Goal: Transaction & Acquisition: Purchase product/service

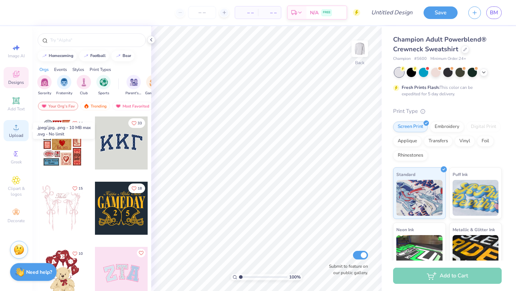
click at [16, 133] on span "Upload" at bounding box center [16, 136] width 14 height 6
click at [15, 128] on circle at bounding box center [16, 130] width 4 height 4
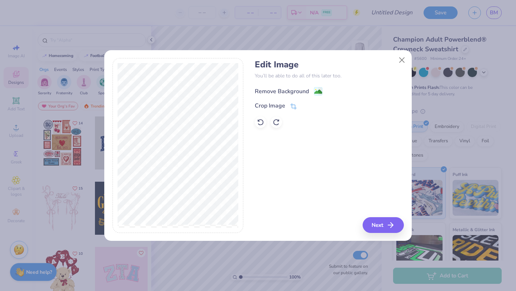
click at [318, 93] on image at bounding box center [318, 92] width 8 height 8
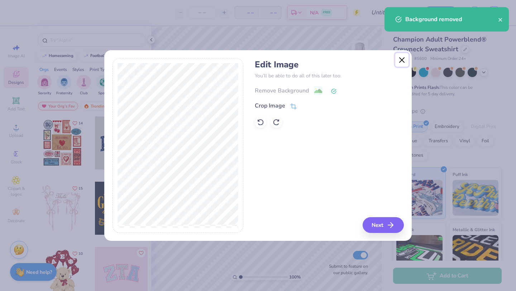
click at [400, 62] on button "Close" at bounding box center [403, 60] width 14 height 14
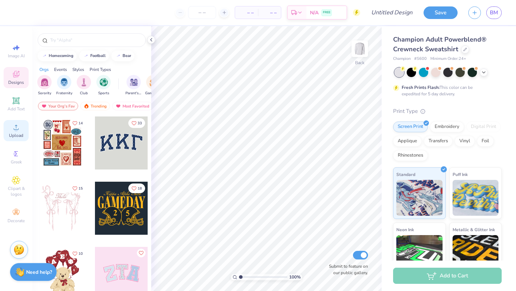
click at [16, 133] on span "Upload" at bounding box center [16, 136] width 14 height 6
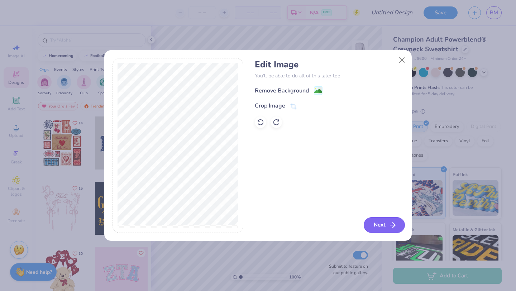
click at [383, 222] on button "Next" at bounding box center [384, 225] width 41 height 16
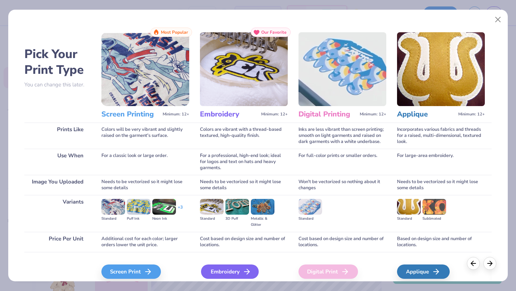
click at [217, 270] on div "Embroidery" at bounding box center [230, 272] width 58 height 14
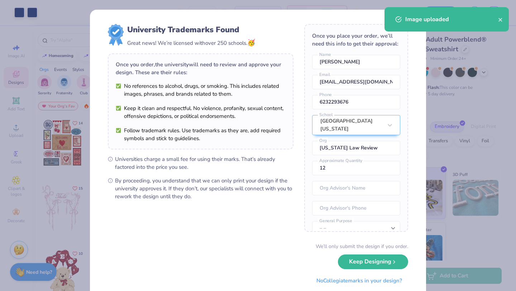
click at [263, 157] on span "Universities charge a small fee for using their marks. That’s already factored …" at bounding box center [204, 163] width 179 height 16
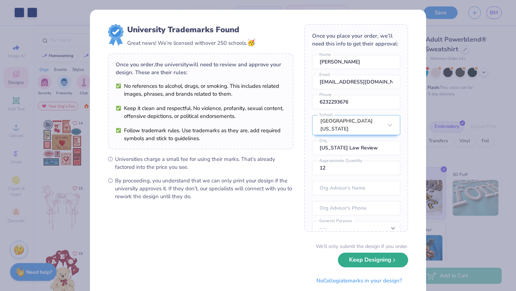
click at [358, 262] on button "Keep Designing" at bounding box center [373, 260] width 70 height 15
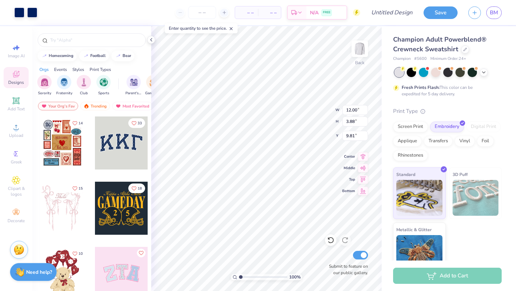
type input "3.00"
type input "11.03"
type input "3.57"
type input "3.34"
type input "3.00"
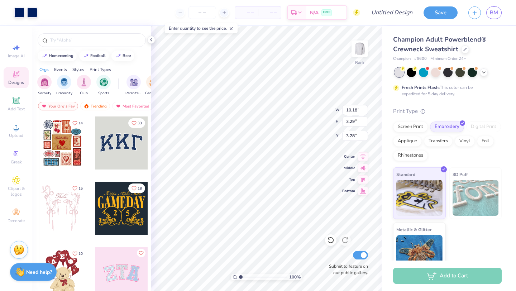
type input "10.18"
type input "3.29"
type input "3.00"
click at [436, 13] on button "Save" at bounding box center [441, 11] width 34 height 13
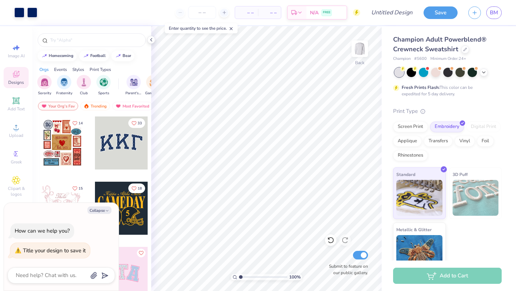
click at [474, 256] on div "Standard 3D Puff Metallic & Glitter" at bounding box center [447, 220] width 109 height 107
click at [415, 212] on img at bounding box center [420, 197] width 46 height 36
click at [150, 42] on icon at bounding box center [151, 40] width 6 height 6
type textarea "x"
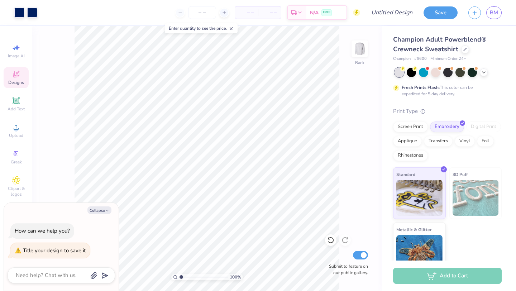
click at [247, 12] on span "– –" at bounding box center [247, 13] width 14 height 8
click at [249, 14] on span "– –" at bounding box center [247, 13] width 14 height 8
click at [276, 15] on span "– –" at bounding box center [269, 13] width 14 height 8
click at [203, 14] on input "number" at bounding box center [202, 12] width 28 height 13
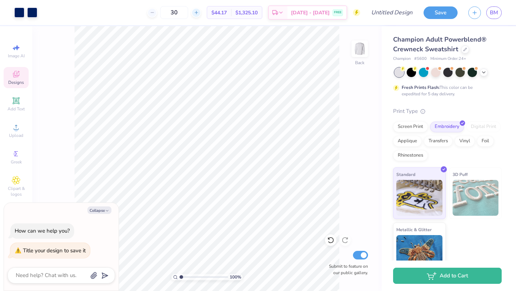
click at [201, 8] on div at bounding box center [196, 13] width 10 height 10
click at [201, 9] on div at bounding box center [196, 13] width 10 height 10
click at [199, 10] on icon at bounding box center [196, 12] width 5 height 5
click at [199, 11] on icon at bounding box center [196, 12] width 5 height 5
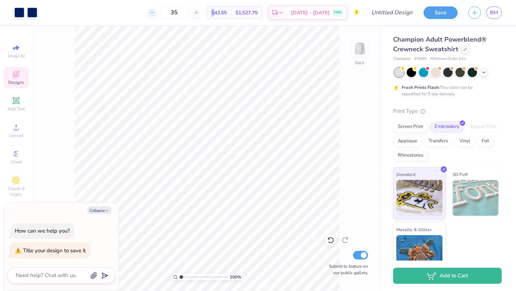
click at [157, 13] on div at bounding box center [152, 13] width 10 height 10
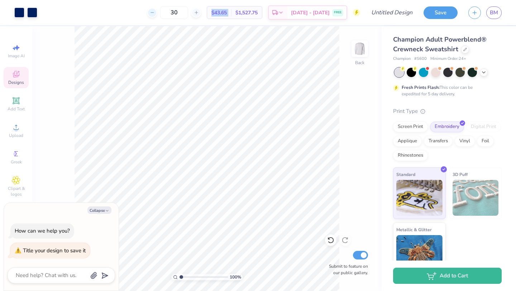
click at [157, 13] on div at bounding box center [152, 13] width 10 height 10
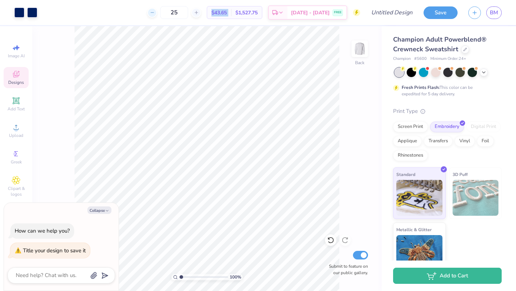
click at [157, 13] on div at bounding box center [152, 13] width 10 height 10
click at [157, 13] on div "24 Per Item Total Est. Delivery N/A FREE" at bounding box center [202, 12] width 318 height 25
click at [175, 13] on div at bounding box center [180, 13] width 10 height 10
click at [157, 13] on div "23 Per Item Total Est. Delivery N/A FREE" at bounding box center [202, 12] width 318 height 25
click at [157, 13] on div at bounding box center [152, 13] width 10 height 10
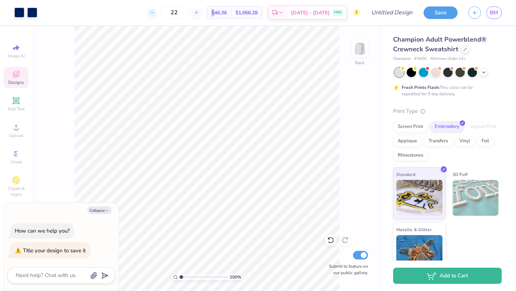
click at [157, 13] on div at bounding box center [152, 13] width 10 height 10
click at [157, 13] on div "21 $46.36 Per Item $1,066.28 Total Est. Delivery Sep 16 - 19 FREE" at bounding box center [202, 12] width 318 height 25
click at [161, 10] on div at bounding box center [156, 13] width 10 height 10
type input "20"
click at [165, 12] on div "20 $46.85 Per Item $983.85 Total Est. Delivery Sep 16 - 19 FREE" at bounding box center [202, 12] width 318 height 25
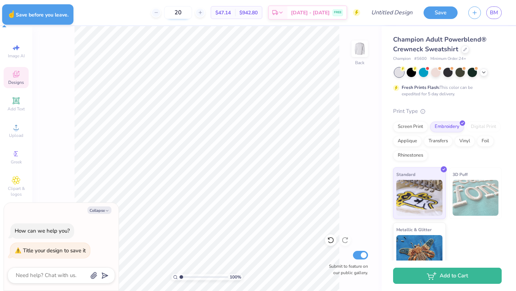
type textarea "x"
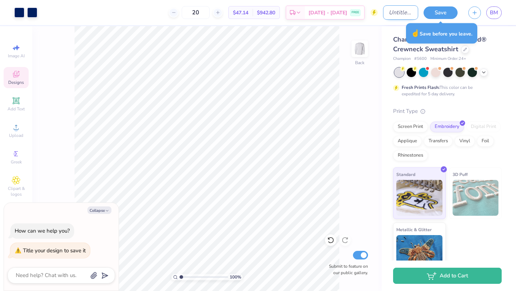
click at [392, 12] on input "Design Title" at bounding box center [400, 12] width 35 height 14
type input "C"
type textarea "x"
type input "Ch"
type textarea "x"
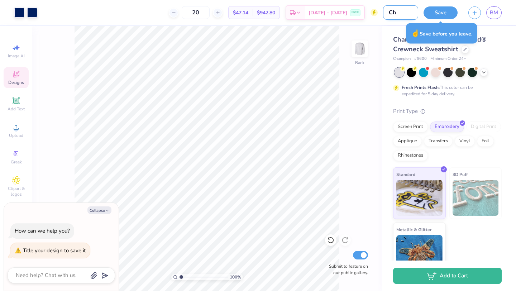
type input "Cha"
type textarea "x"
type input "Cham"
type textarea "x"
type input "Champ"
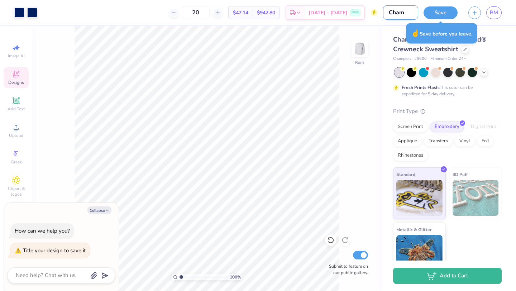
type textarea "x"
type input "Champi"
type textarea "x"
type input "Champio"
type textarea "x"
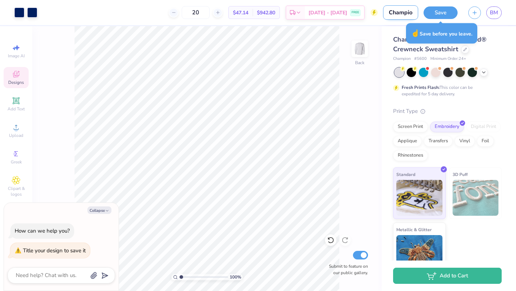
type input "Champioo"
type textarea "x"
type input "Champio"
type textarea "x"
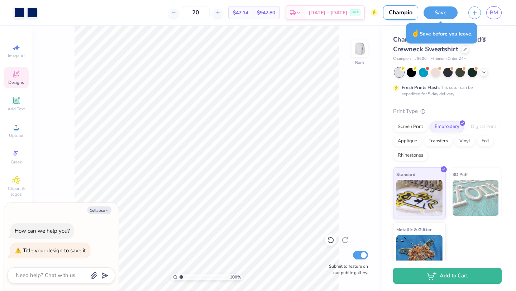
scroll to position [0, 0]
type input "Champion"
type textarea "x"
type input "Champions"
type textarea "x"
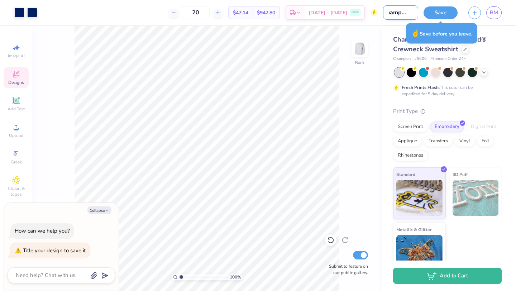
type input "Champions"
type textarea "x"
type input "Champions A"
type textarea "x"
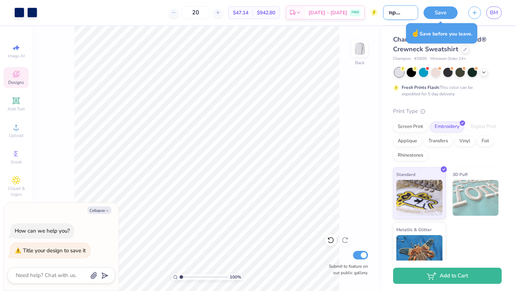
type input "Champions AL"
type textarea "x"
type input "Champions ALR"
type textarea "x"
type input "Champions ALR"
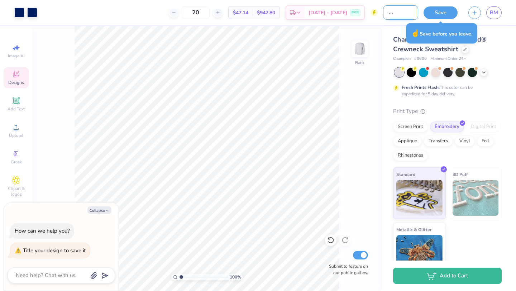
type textarea "x"
type input "Champions ALR C"
type textarea "x"
type input "Champions ALR Cr"
type textarea "x"
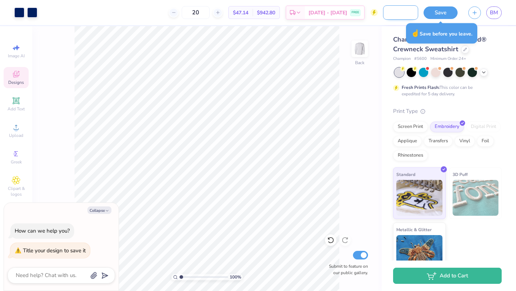
type input "Champions ALR Cre"
type textarea "x"
type input "Champions ALR Crew"
type textarea "x"
type input "Champions ALR Crewn"
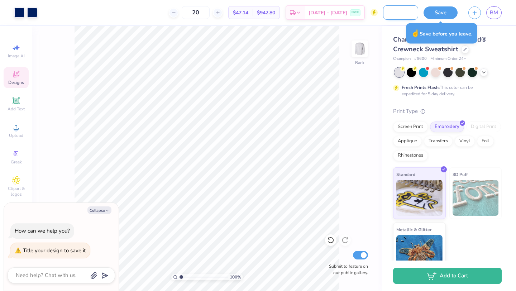
type textarea "x"
type input "Champions ALR Crewne"
type textarea "x"
type input "Champions ALR Crewnec"
type textarea "x"
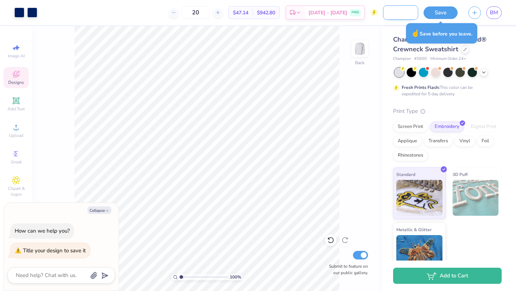
scroll to position [0, 47]
type input "Champions ALR Crewneck"
type textarea "x"
type input "Champions ALR Crewneck"
click at [436, 15] on button "Save" at bounding box center [441, 11] width 34 height 13
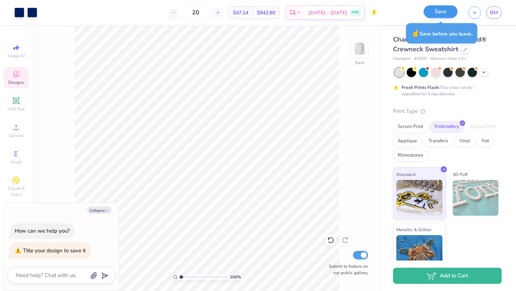
scroll to position [0, 0]
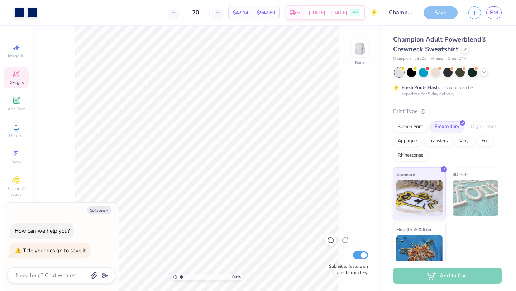
click at [441, 14] on div "Save" at bounding box center [441, 12] width 34 height 13
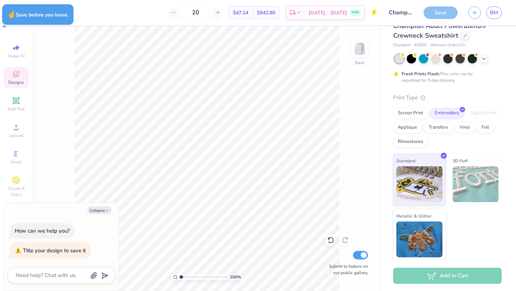
type textarea "x"
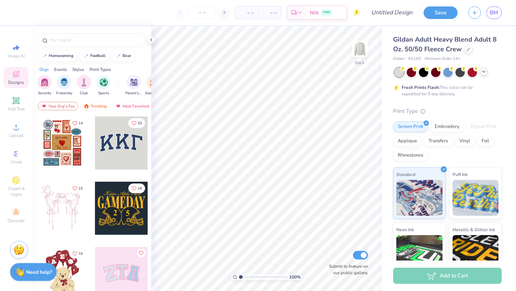
click at [484, 74] on icon at bounding box center [484, 72] width 6 height 6
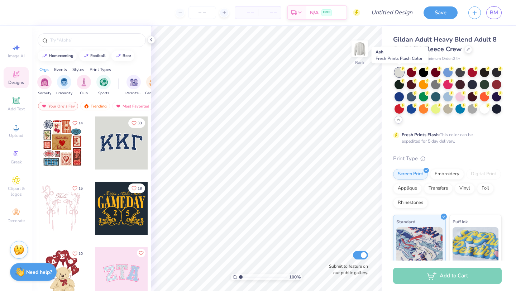
click at [396, 70] on div at bounding box center [399, 72] width 9 height 9
click at [472, 110] on div at bounding box center [472, 108] width 9 height 9
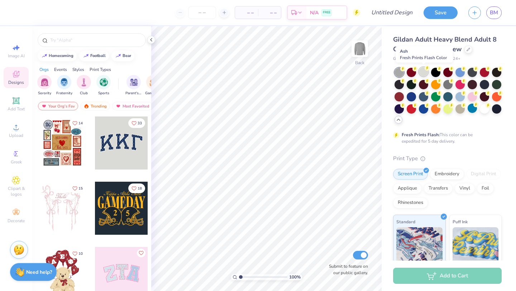
click at [422, 74] on div at bounding box center [423, 71] width 9 height 9
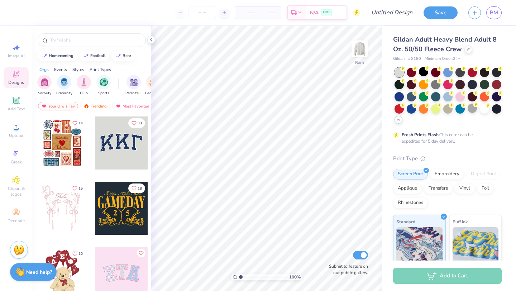
click at [489, 155] on div "Print Type" at bounding box center [447, 159] width 109 height 8
click at [15, 133] on span "Upload" at bounding box center [16, 136] width 14 height 6
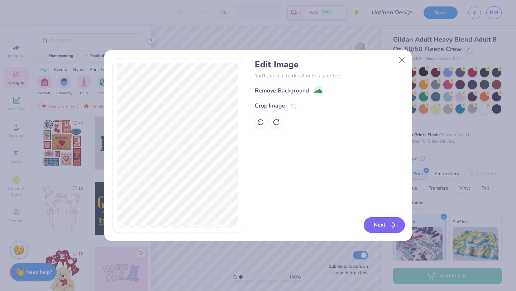
click at [378, 225] on button "Next" at bounding box center [384, 225] width 41 height 16
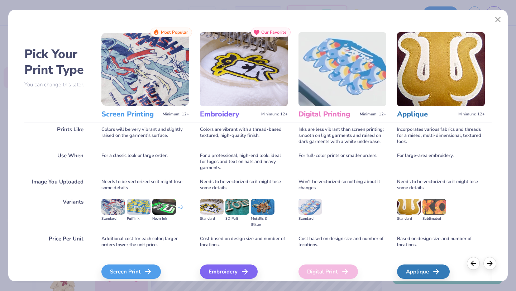
scroll to position [30, 0]
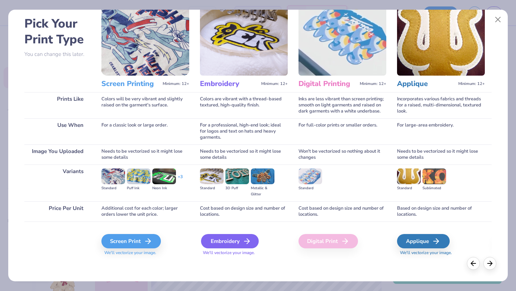
click at [227, 243] on div "Embroidery" at bounding box center [230, 241] width 58 height 14
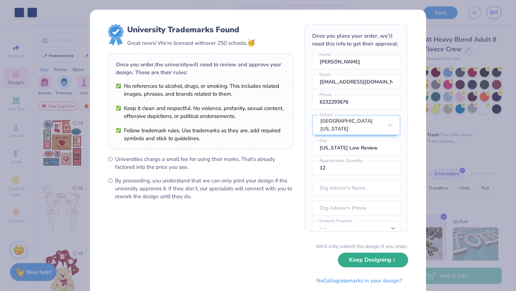
click at [380, 260] on button "Keep Designing" at bounding box center [373, 260] width 70 height 15
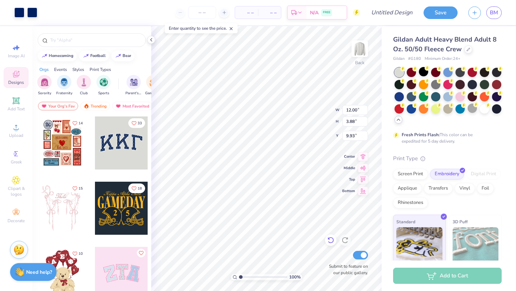
type input "3.00"
click at [244, 18] on div "– – Per Item" at bounding box center [246, 12] width 23 height 12
click at [252, 18] on div "– – Per Item" at bounding box center [246, 12] width 23 height 12
click at [252, 15] on span "– –" at bounding box center [247, 13] width 14 height 8
click at [250, 12] on span "– –" at bounding box center [247, 13] width 14 height 8
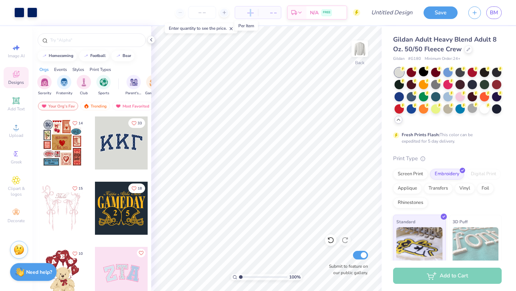
click at [250, 12] on span "– –" at bounding box center [247, 13] width 14 height 8
click at [268, 22] on div "– – Per Item – – Total Est. Delivery N/A FREE" at bounding box center [202, 12] width 318 height 25
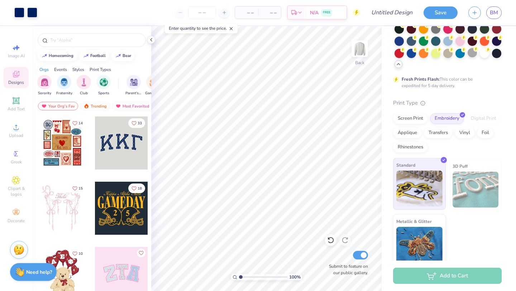
scroll to position [61, 0]
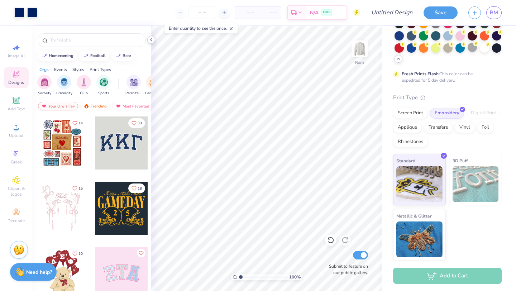
click at [151, 43] on div at bounding box center [151, 40] width 8 height 8
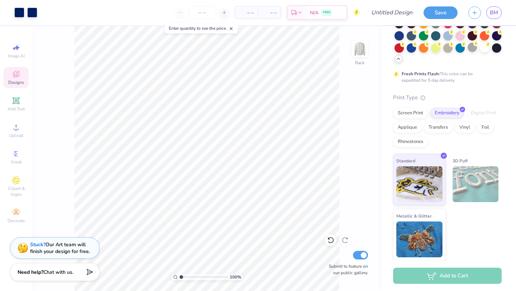
click at [249, 10] on span "– –" at bounding box center [247, 13] width 14 height 8
click at [268, 15] on span "– –" at bounding box center [269, 13] width 14 height 8
click at [271, 13] on span "– –" at bounding box center [269, 13] width 14 height 8
click at [185, 8] on div at bounding box center [202, 12] width 54 height 13
click at [205, 13] on input "number" at bounding box center [202, 12] width 28 height 13
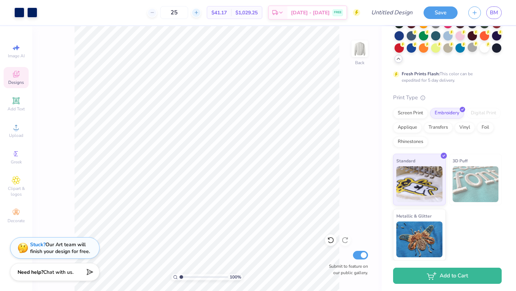
click at [199, 14] on icon at bounding box center [196, 12] width 5 height 5
click at [201, 13] on div at bounding box center [196, 13] width 10 height 10
type input "27"
type input "3.11"
type input "1.01"
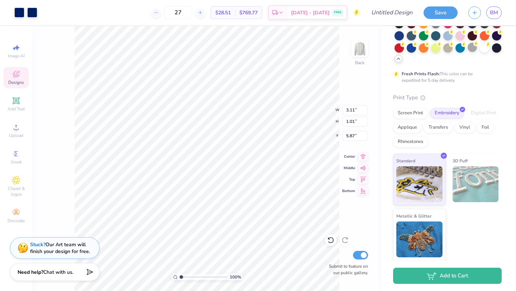
type input "3.00"
type input "7.49"
type input "2.42"
type input "4.33"
type input "1.40"
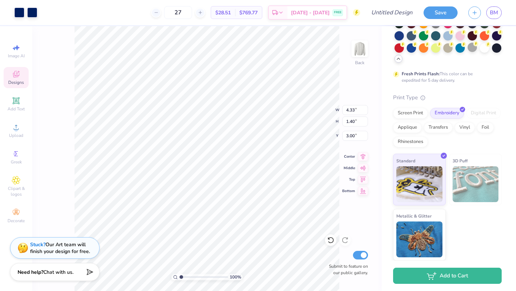
type input "6.92"
type input "2.24"
type input "9.41"
type input "3.04"
type input "4.82"
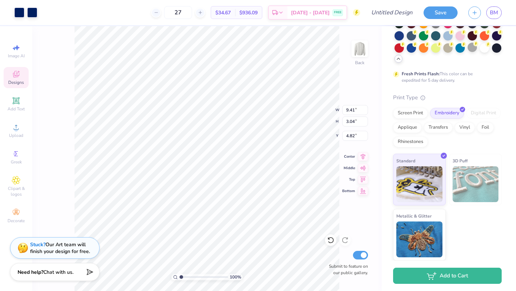
type input "10.99"
type input "3.56"
type input "2.63"
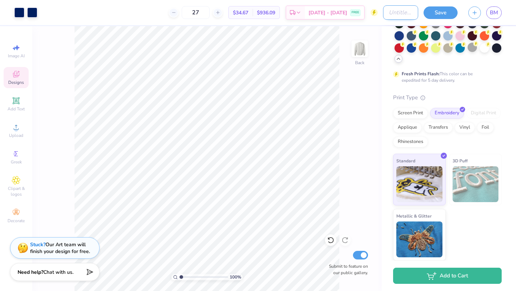
click at [402, 14] on input "Design Title" at bounding box center [400, 12] width 35 height 14
click at [226, 14] on div "27 $34.67 Per Item $936.09 Total Est. Delivery [DATE] - [DATE] FREE" at bounding box center [202, 12] width 318 height 25
click at [203, 13] on icon at bounding box center [200, 12] width 5 height 5
click at [210, 13] on div "29" at bounding box center [202, 12] width 54 height 13
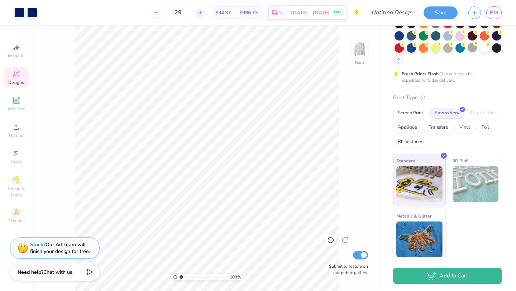
click at [203, 13] on icon at bounding box center [200, 12] width 5 height 5
type input "30"
click at [384, 16] on input "Design Title" at bounding box center [400, 12] width 35 height 14
type input "Gildan"
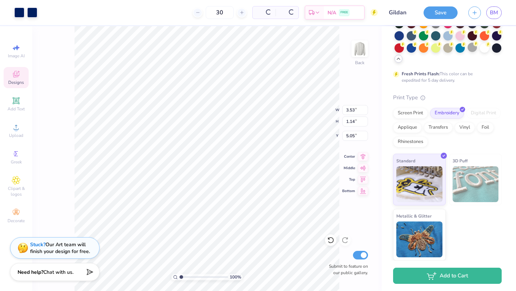
type input "3.53"
type input "1.14"
type input "3.00"
type input "4.49"
type input "1.45"
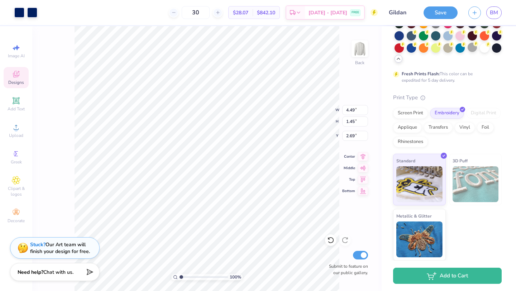
type input "3.00"
click at [315, 109] on div "100 % Back W 4.49 4.49 " H 1.45 1.45 " Y 3.00 3.00 " Center Middle Top Bottom S…" at bounding box center [207, 158] width 350 height 265
click at [346, 109] on input "4.49" at bounding box center [355, 110] width 26 height 10
type input "3.61"
type input "4.65"
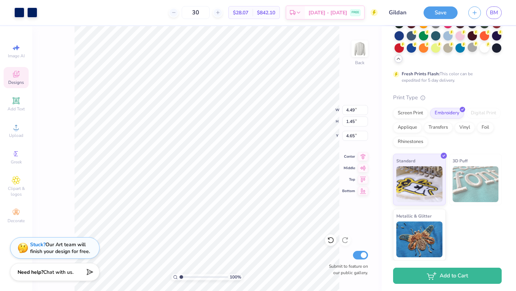
type input "4.02"
type input "3.83"
type input "5.88"
type input "1.90"
type input "3.30"
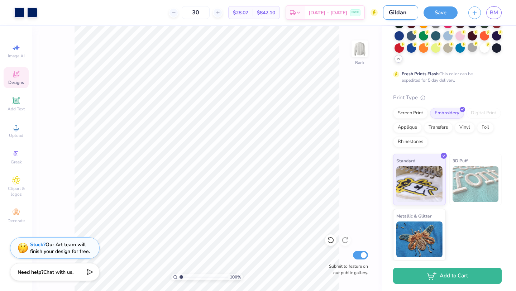
click at [397, 14] on input "Gildan" at bounding box center [400, 12] width 35 height 14
click at [407, 14] on input "Gildan" at bounding box center [400, 12] width 35 height 14
type input "[PERSON_NAME]"
click at [438, 12] on button "Save" at bounding box center [441, 11] width 34 height 13
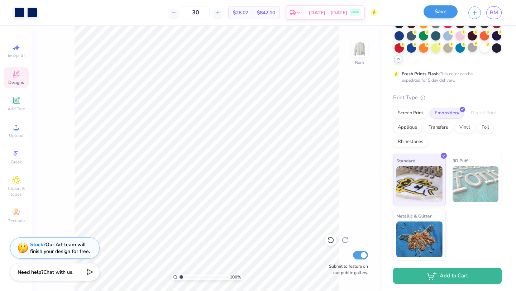
scroll to position [0, 0]
